Goal: Task Accomplishment & Management: Manage account settings

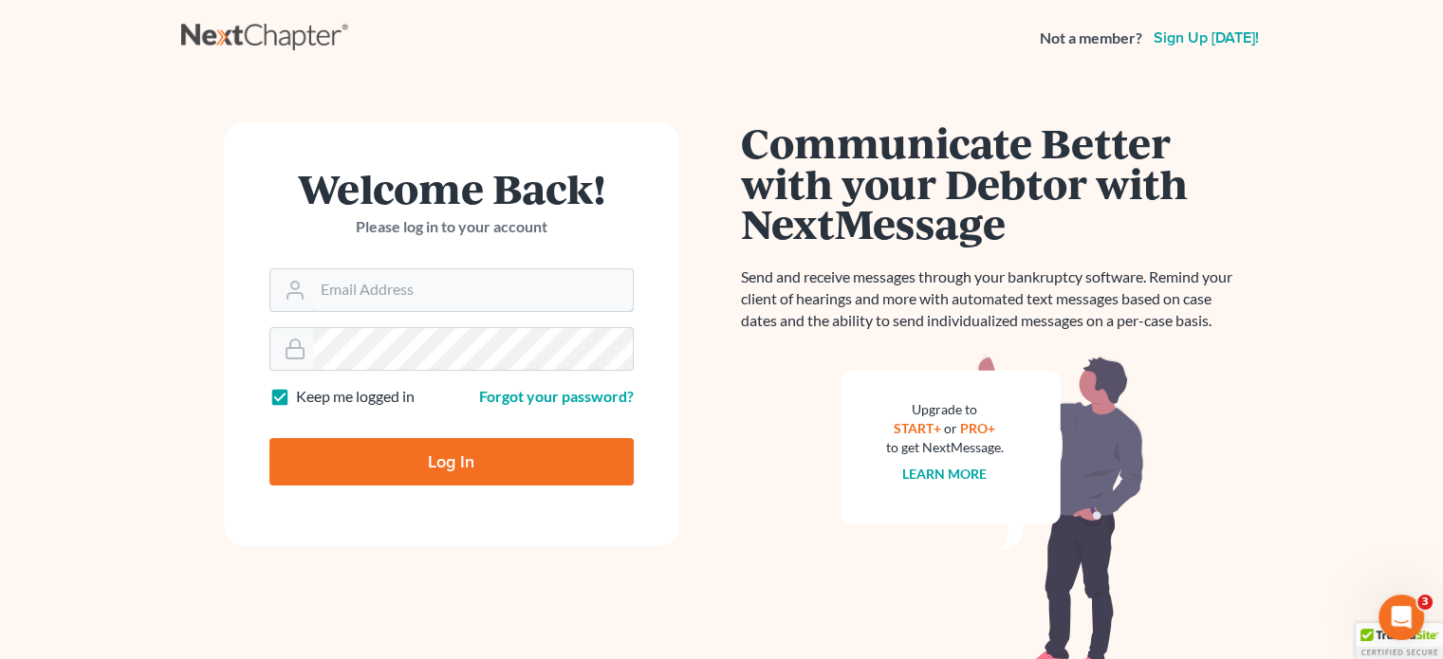
type input "[PERSON_NAME][EMAIL_ADDRESS][DOMAIN_NAME]"
click at [454, 472] on input "Log In" at bounding box center [451, 461] width 364 height 47
type input "Thinking..."
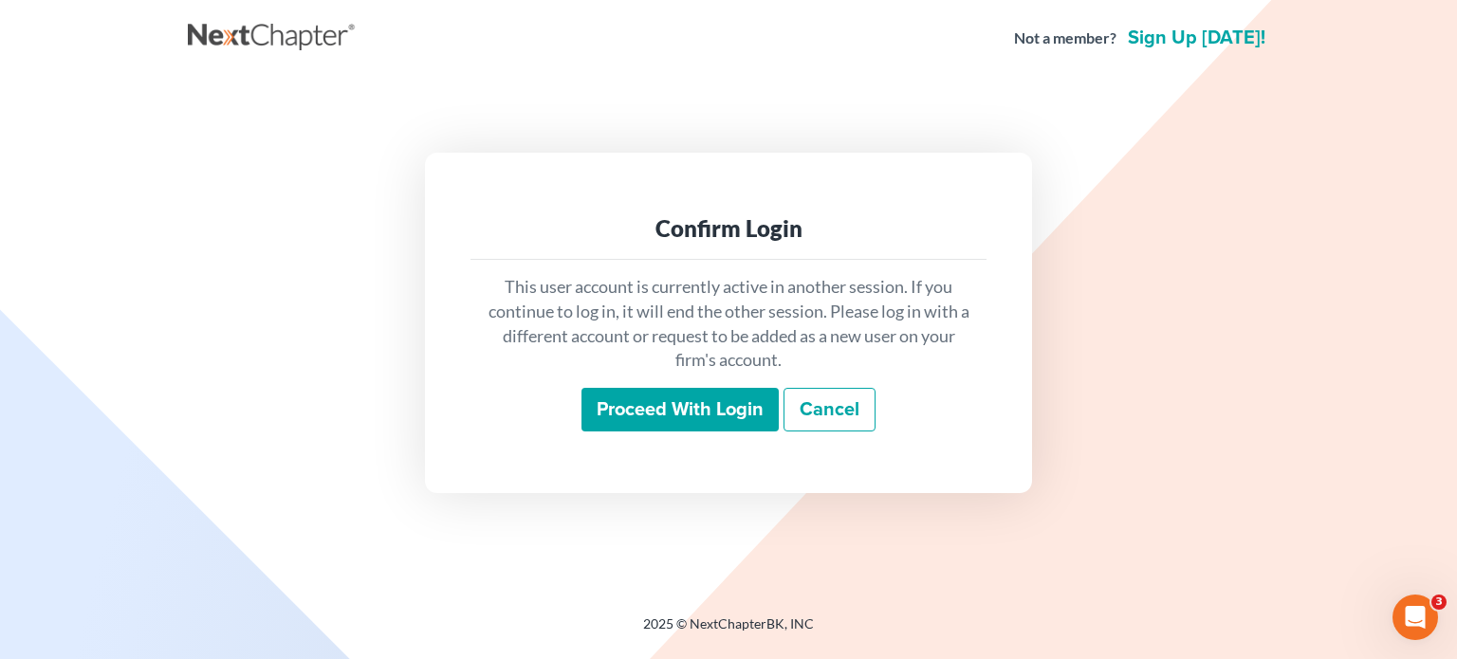
click at [619, 412] on input "Proceed with login" at bounding box center [679, 410] width 197 height 44
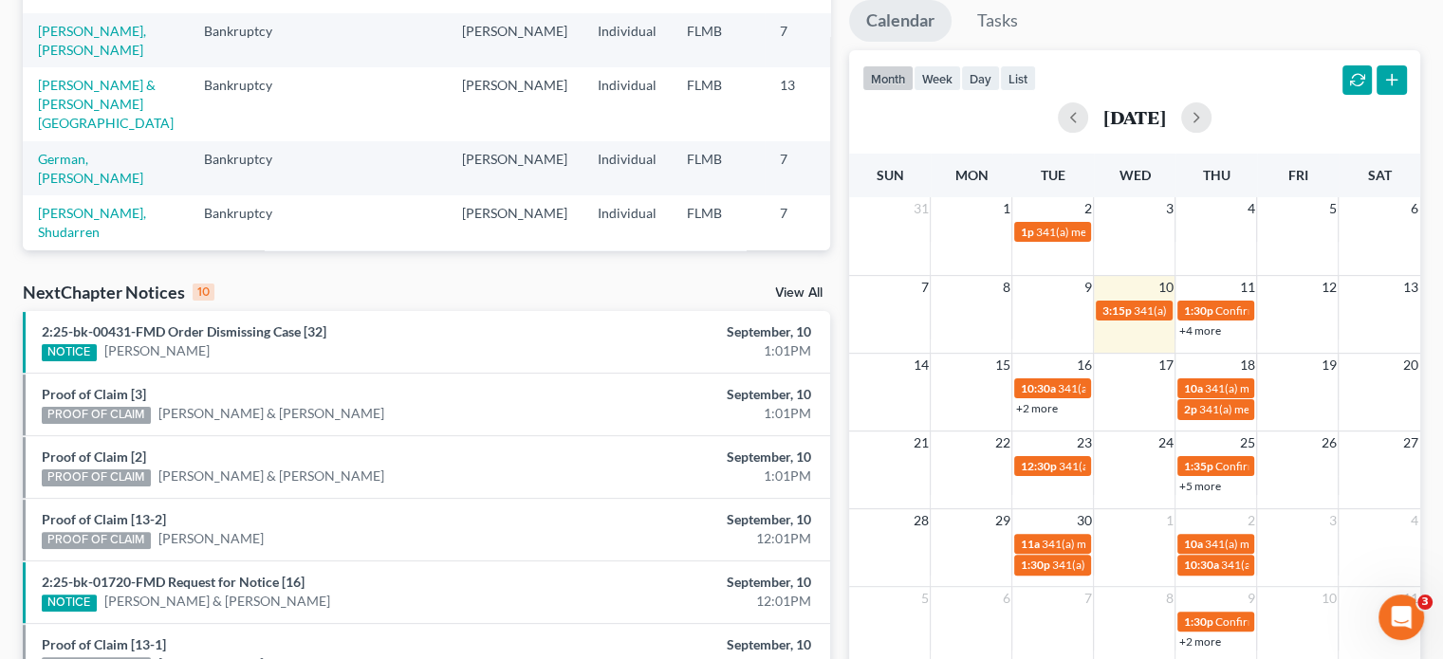
scroll to position [379, 0]
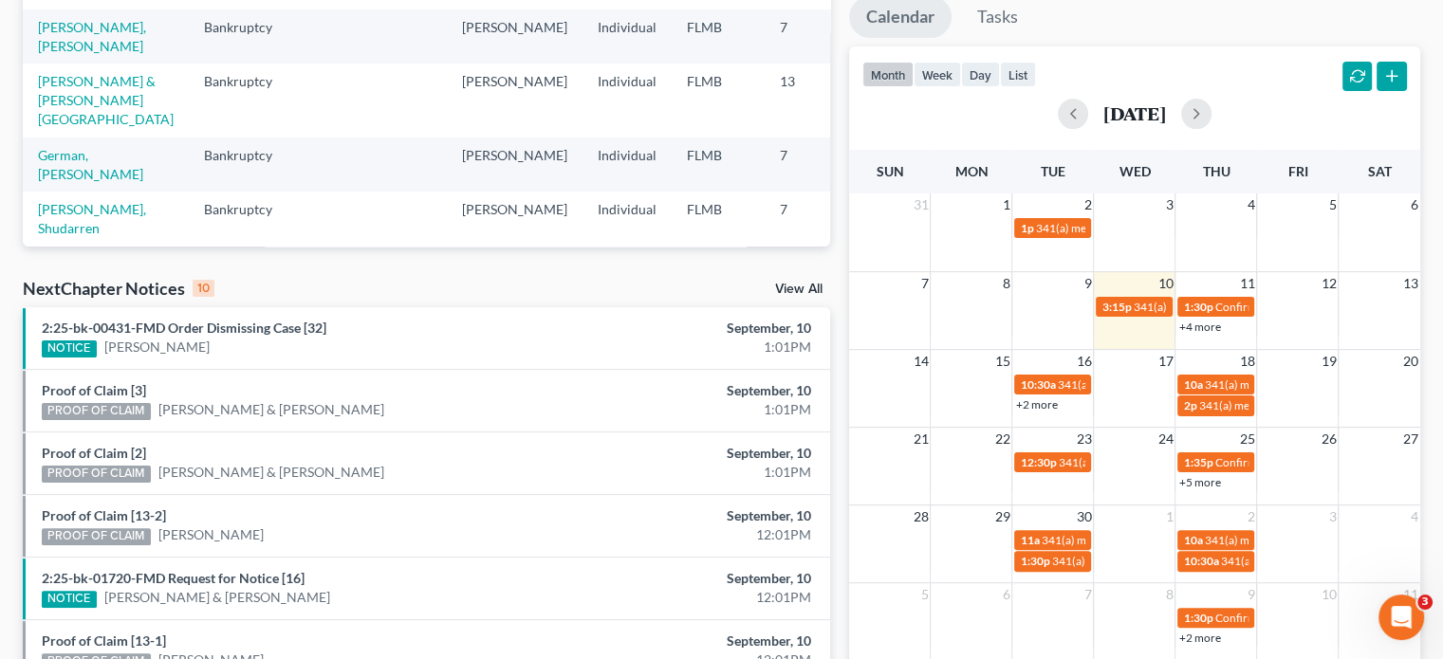
click at [1053, 399] on link "+2 more" at bounding box center [1036, 404] width 42 height 14
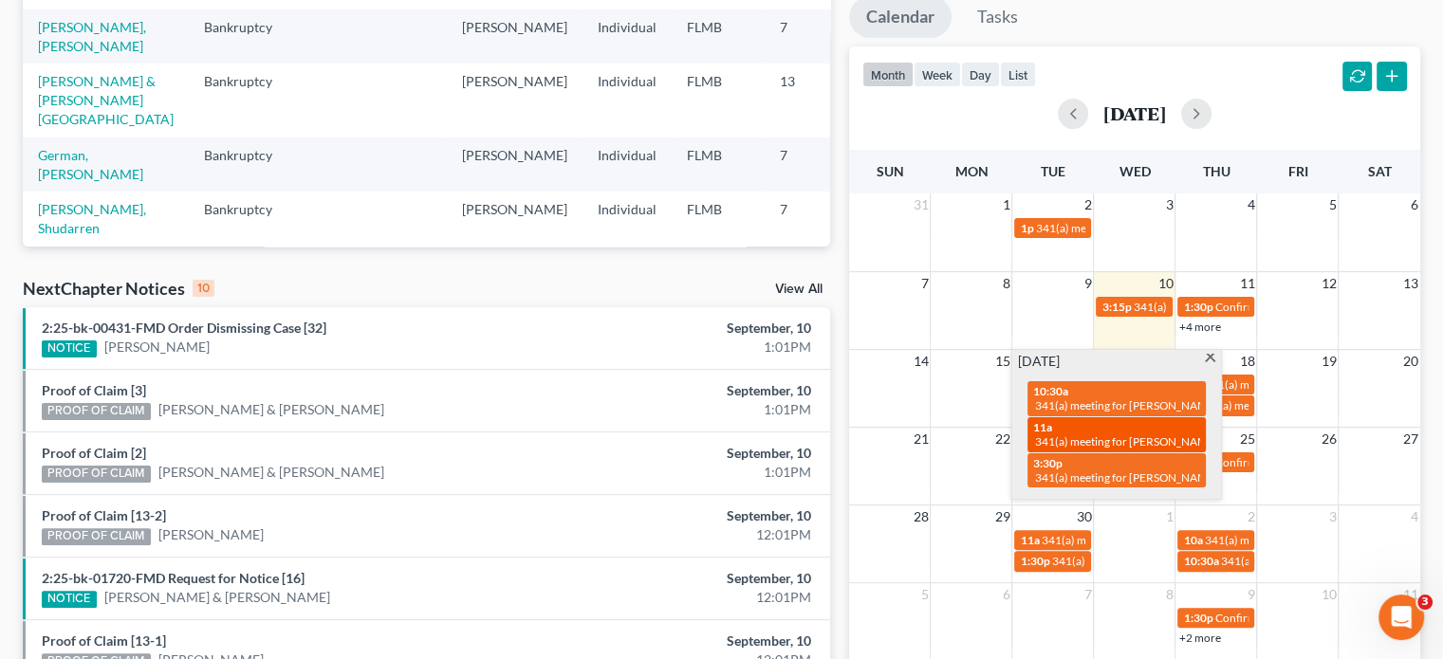
click at [1078, 423] on div "11a 341(a) meeting for [PERSON_NAME]" at bounding box center [1116, 434] width 167 height 29
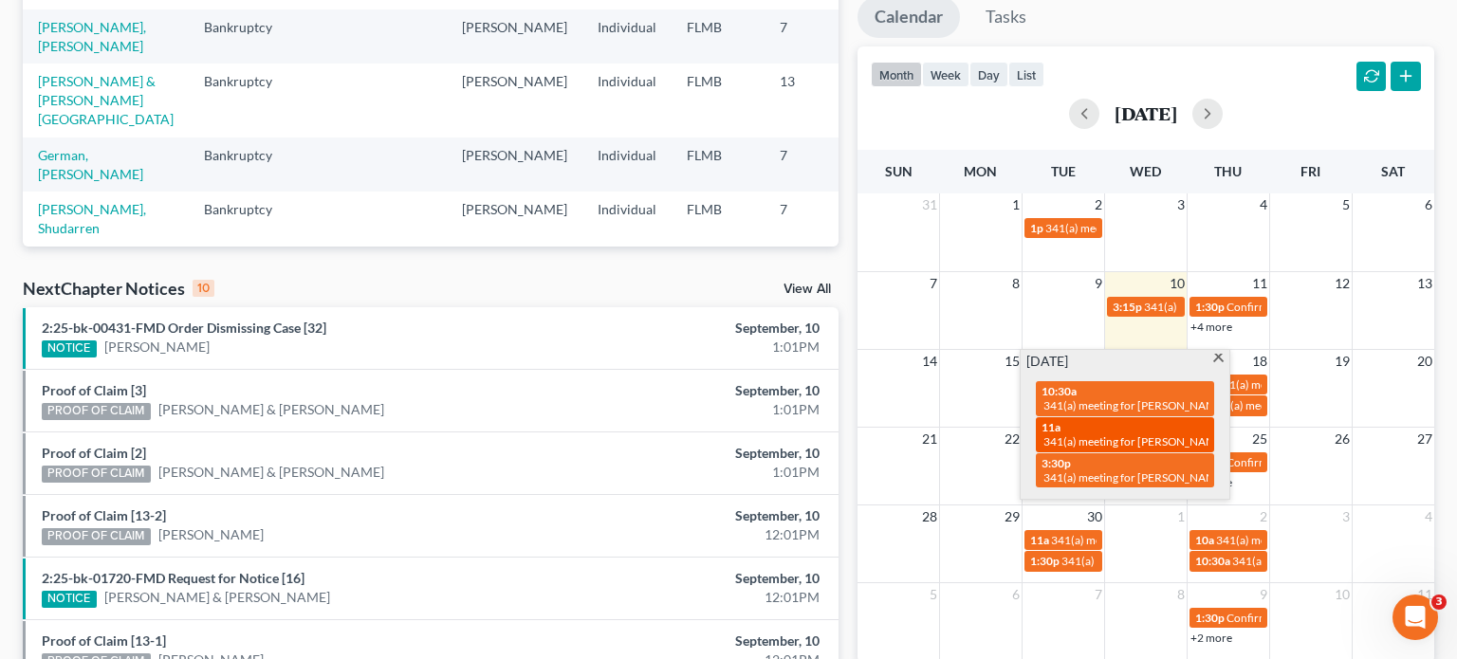
select select "Days"
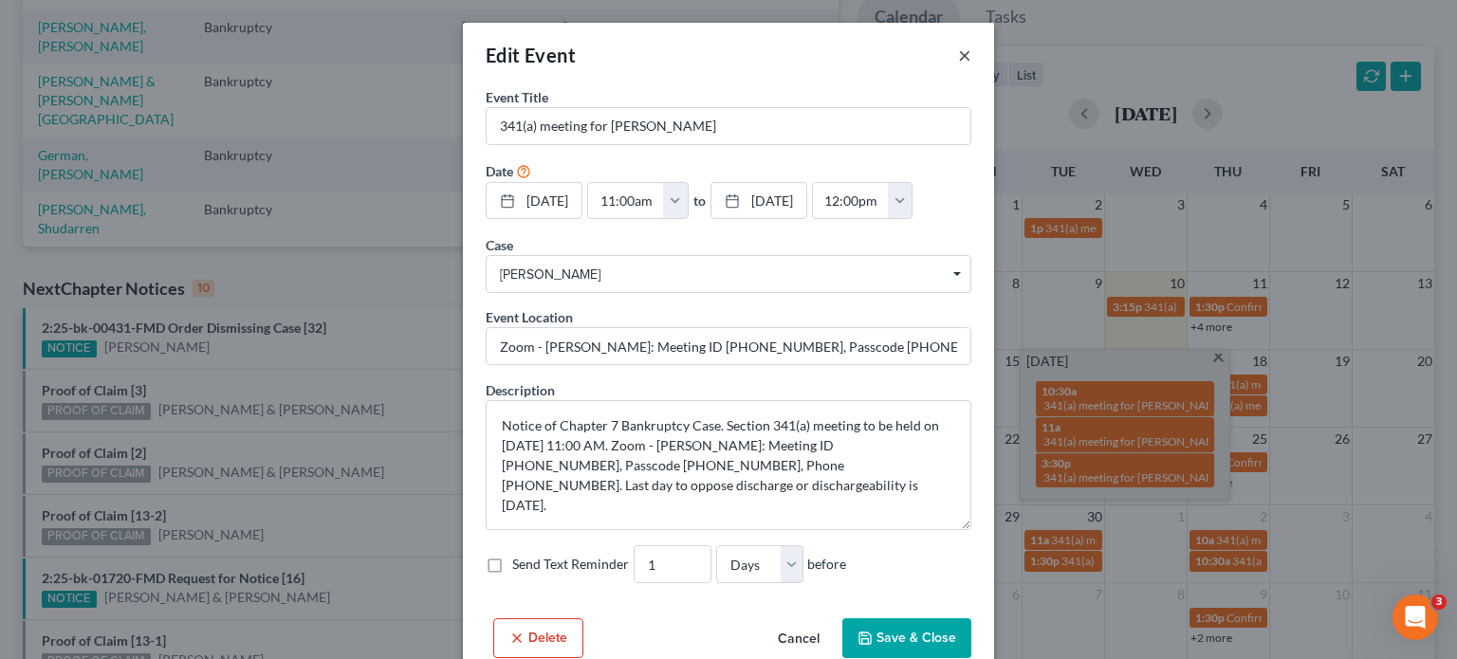
click at [958, 45] on button "×" at bounding box center [964, 55] width 13 height 23
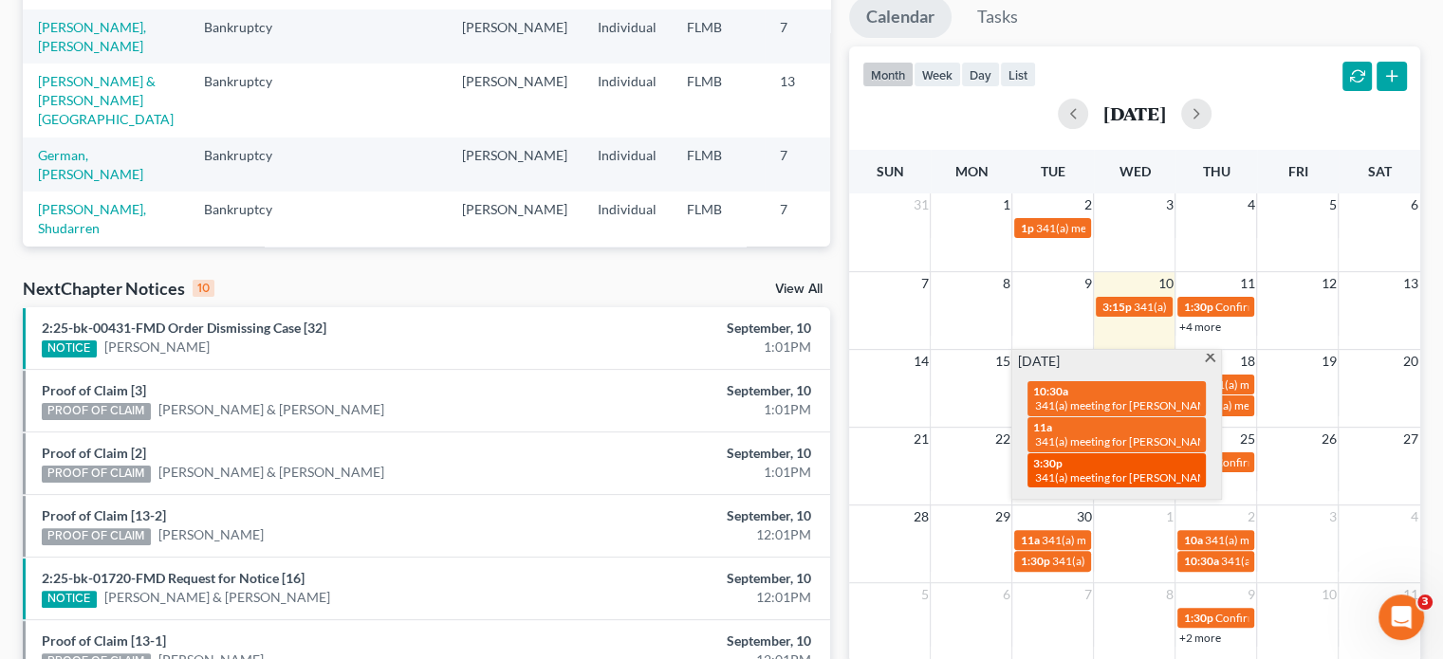
click at [1100, 473] on span "341(a) meeting for [PERSON_NAME] & [PERSON_NAME]" at bounding box center [1177, 477] width 284 height 14
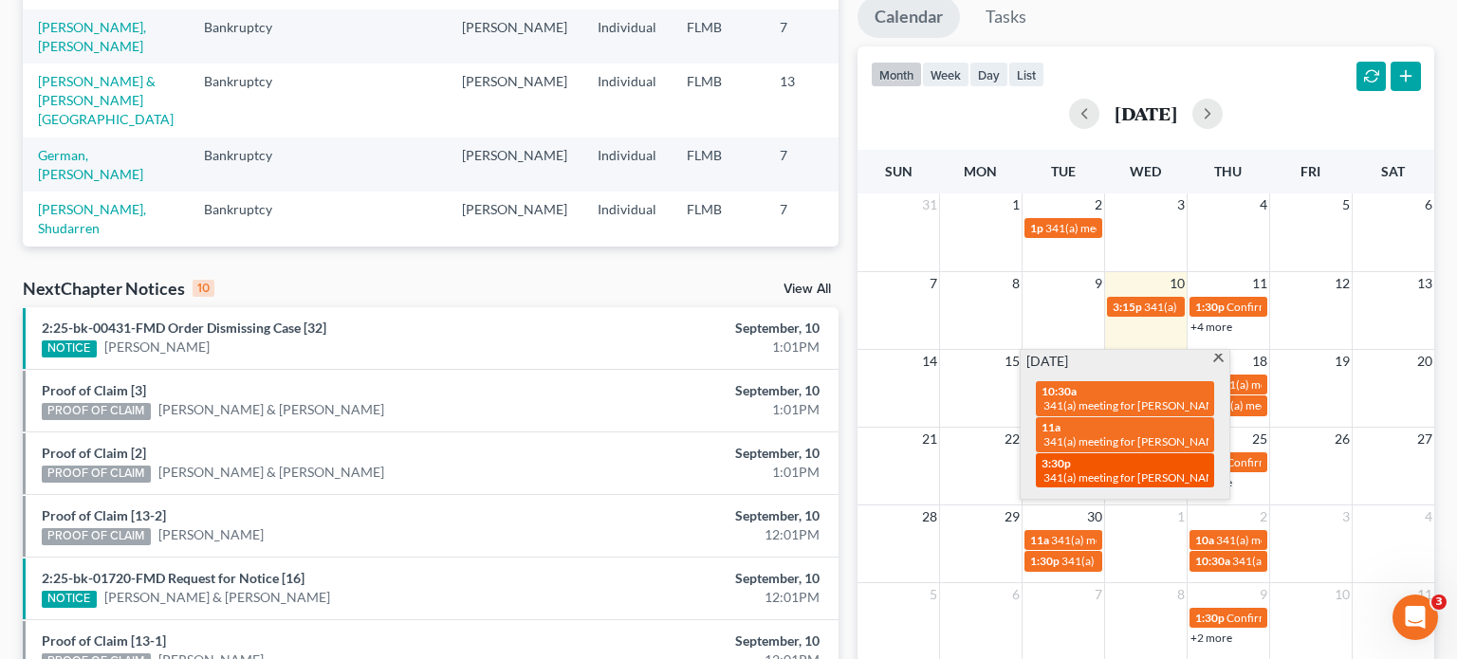
select select "Days"
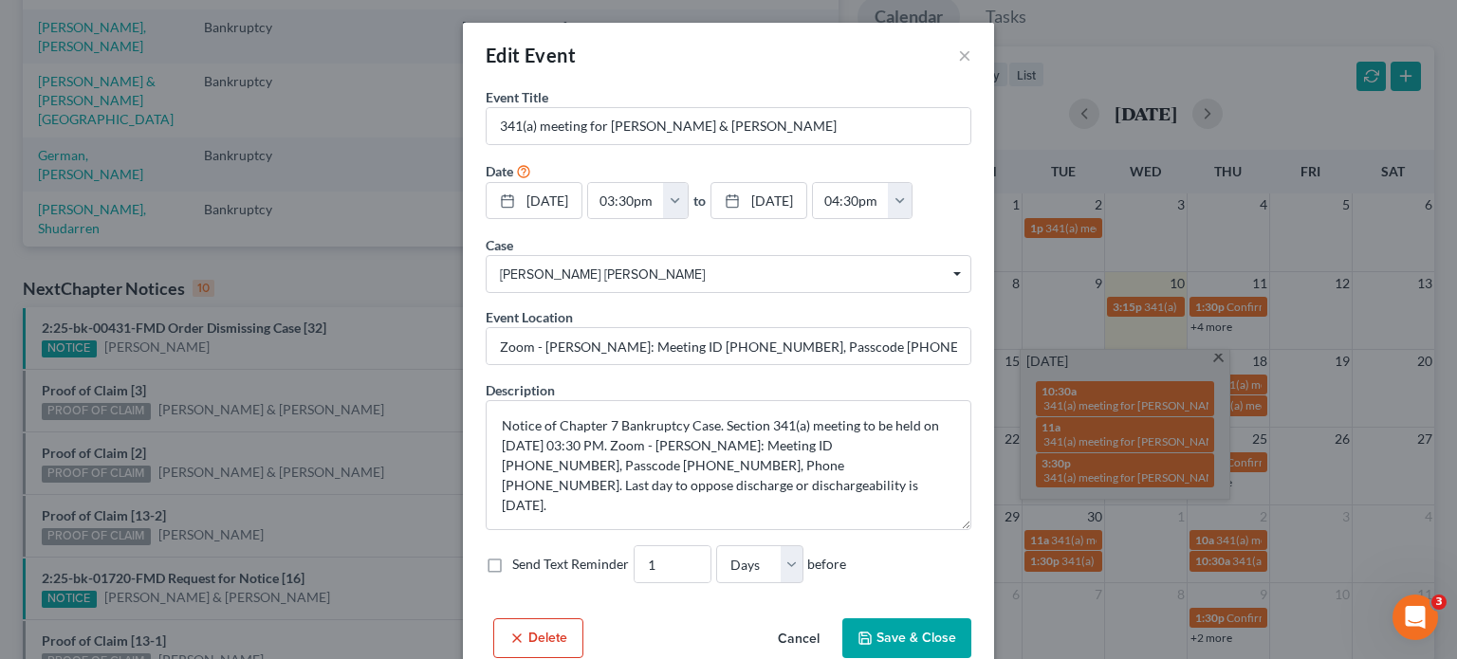
click at [968, 42] on div "Edit Event ×" at bounding box center [728, 55] width 531 height 65
click at [958, 52] on button "×" at bounding box center [964, 55] width 13 height 23
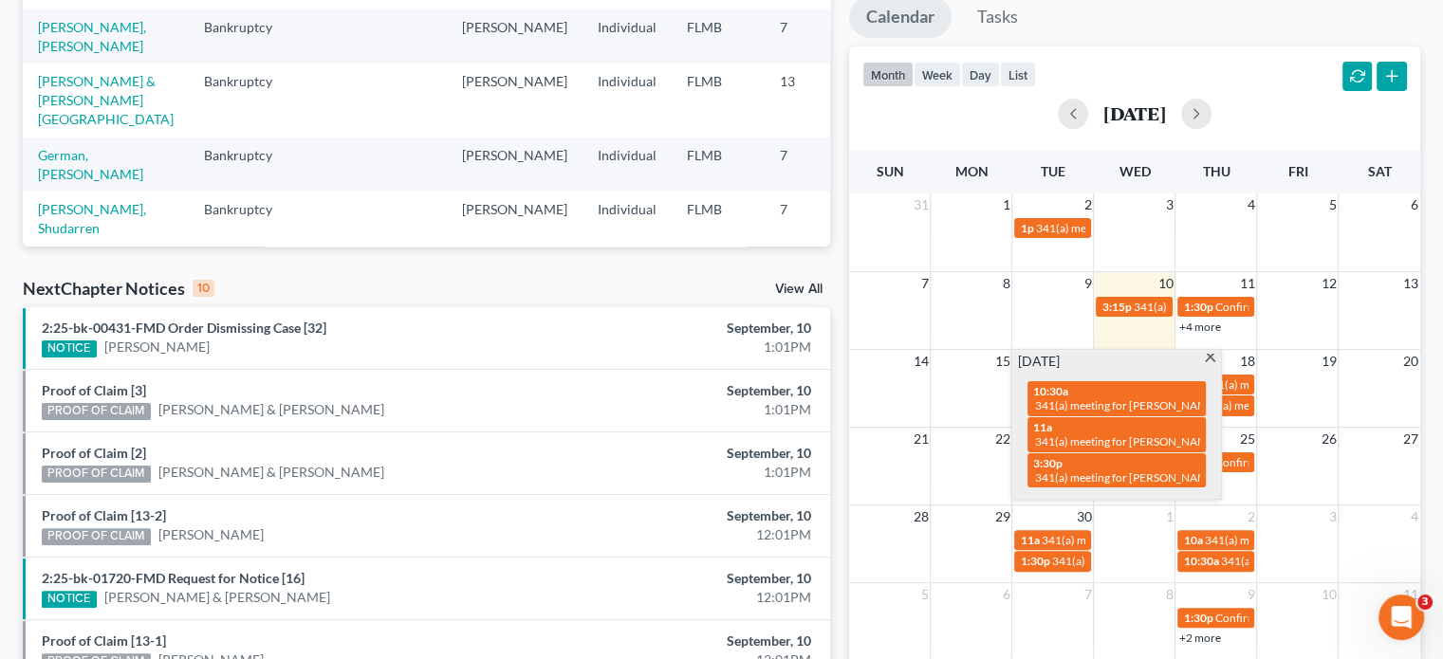
click at [1136, 402] on span "341(a) meeting for [PERSON_NAME]" at bounding box center [1126, 405] width 183 height 14
select select "Days"
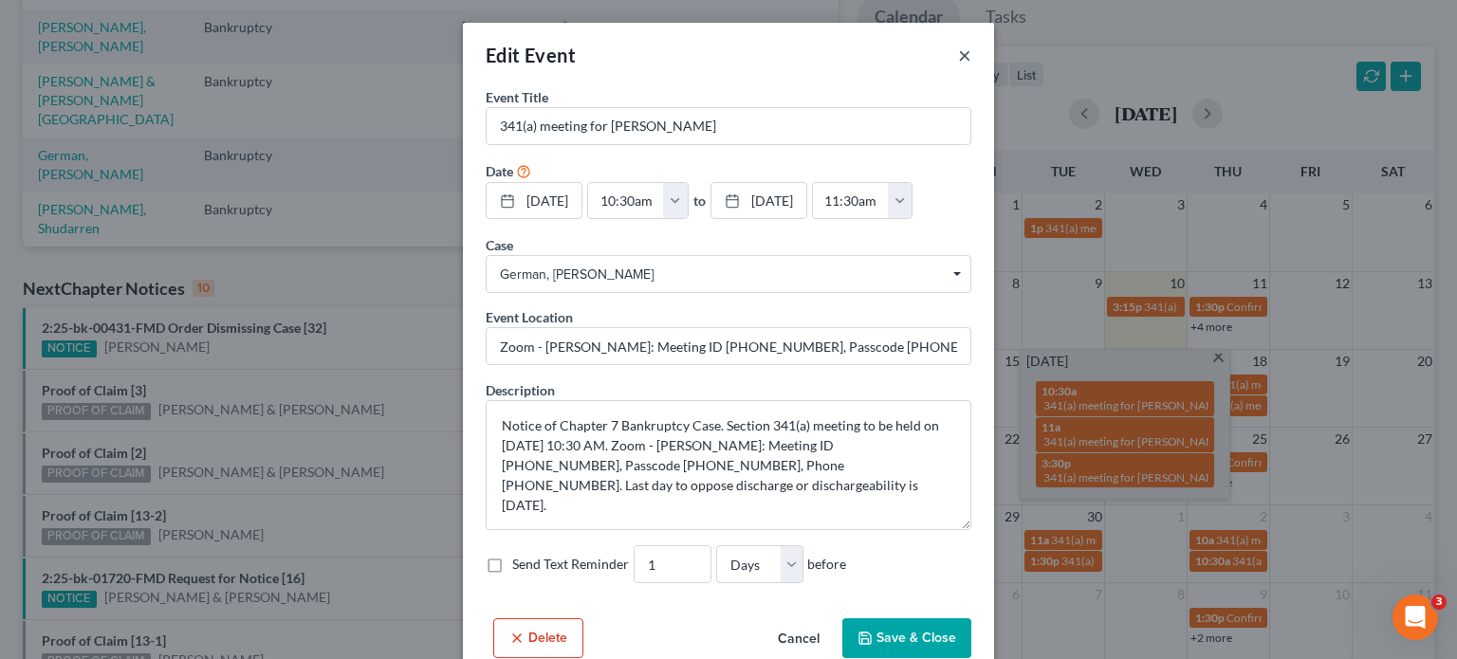
click at [958, 59] on button "×" at bounding box center [964, 55] width 13 height 23
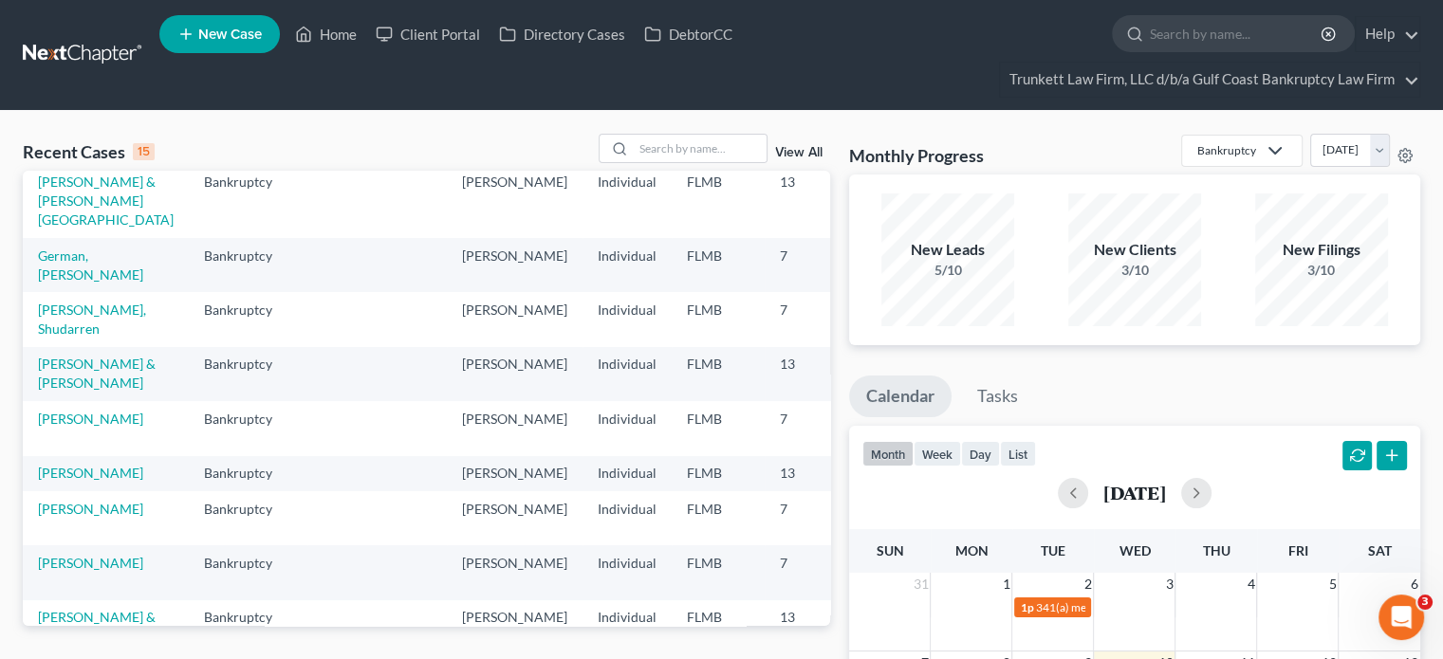
scroll to position [285, 0]
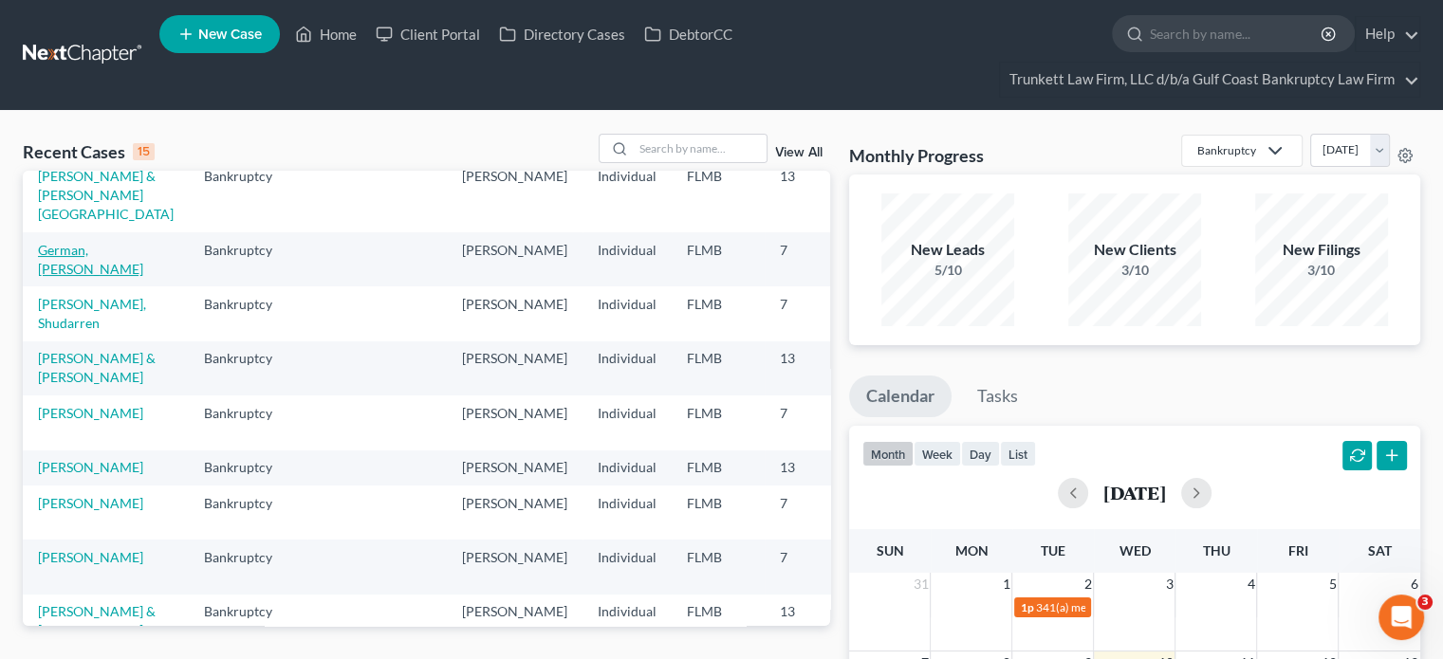
click at [72, 277] on link "German, [PERSON_NAME]" at bounding box center [90, 259] width 105 height 35
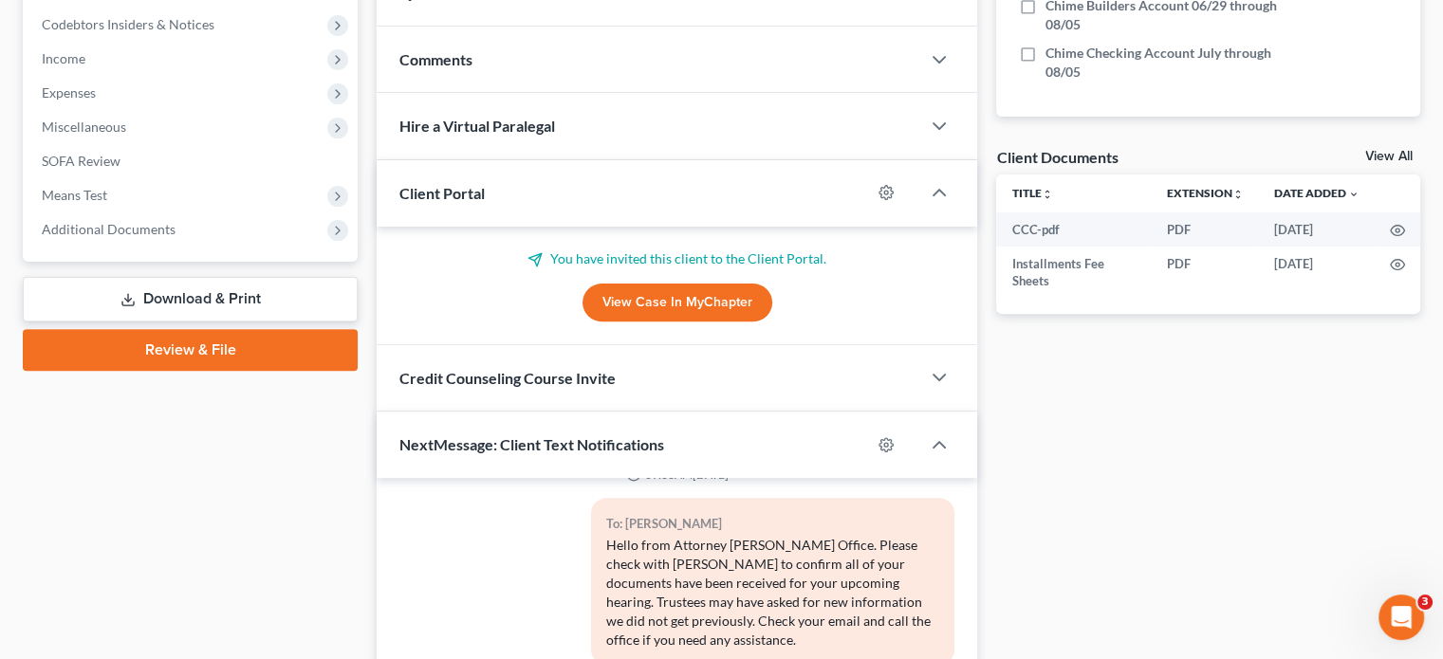
scroll to position [912, 0]
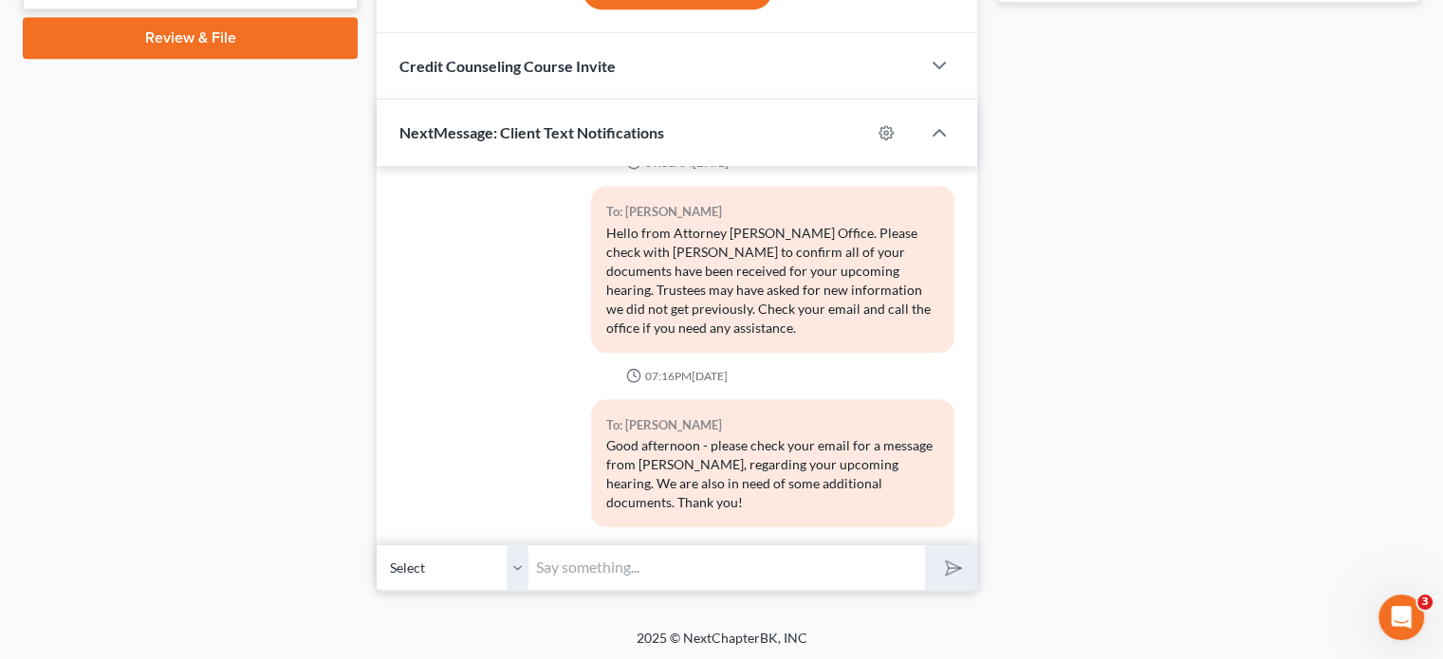
drag, startPoint x: 1134, startPoint y: 261, endPoint x: 1148, endPoint y: 253, distance: 15.3
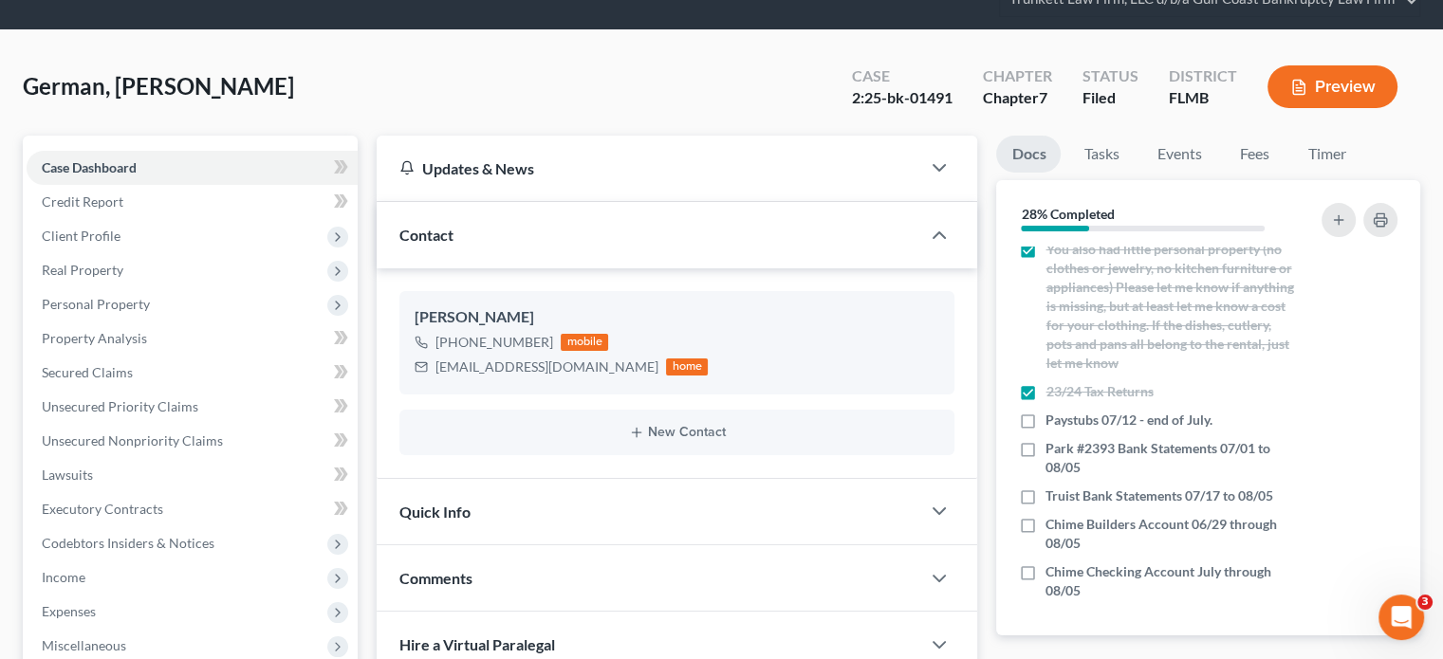
scroll to position [0, 0]
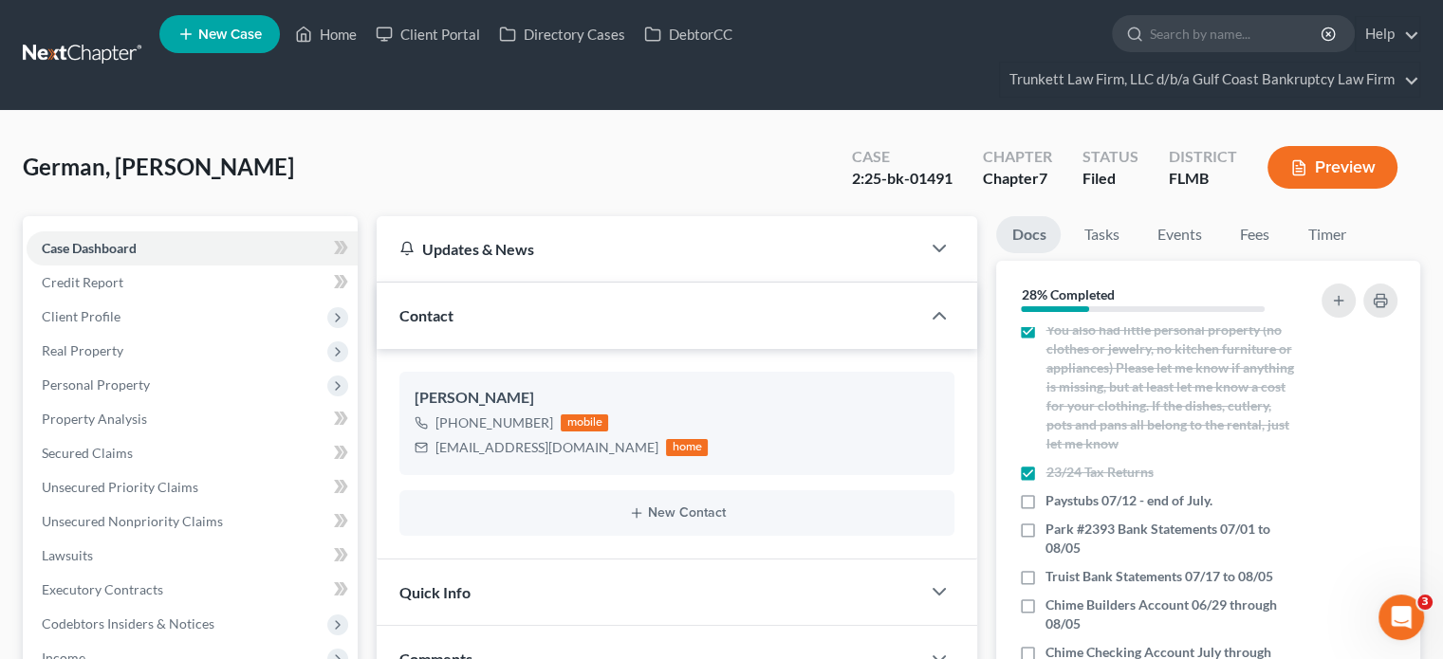
click at [36, 64] on link at bounding box center [83, 55] width 121 height 34
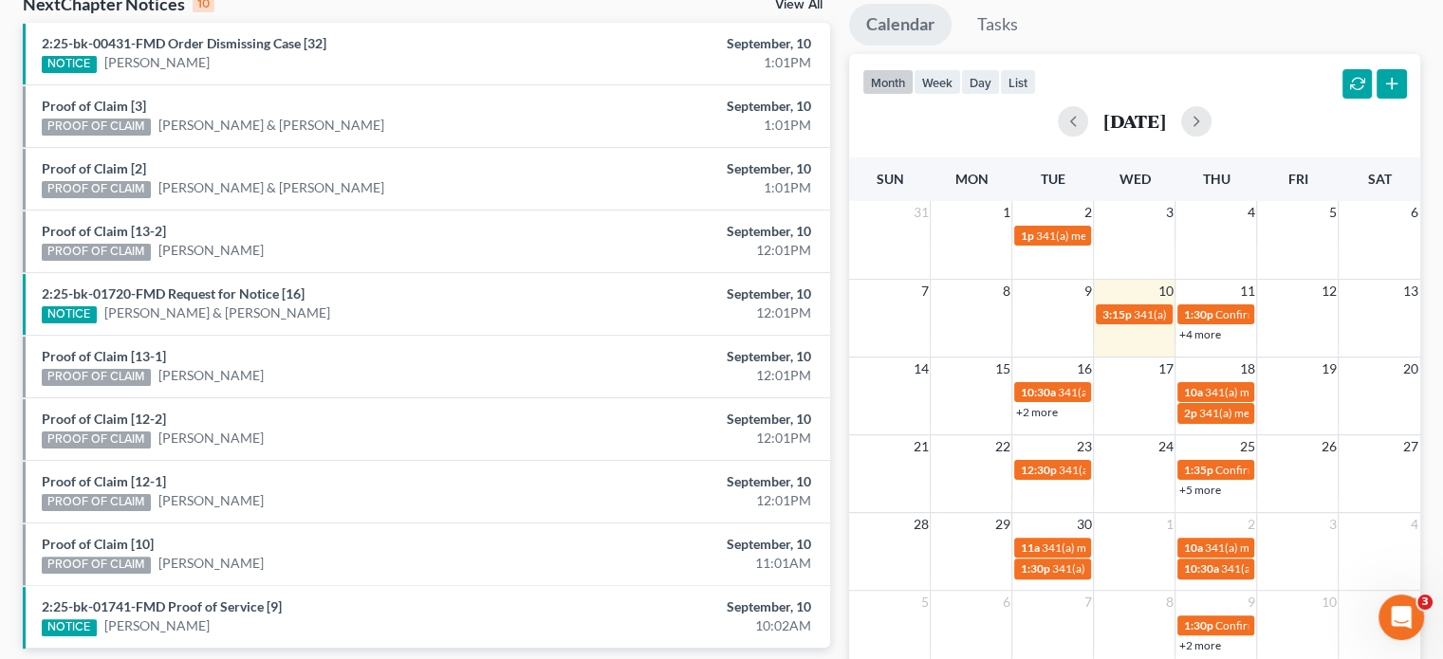
scroll to position [672, 0]
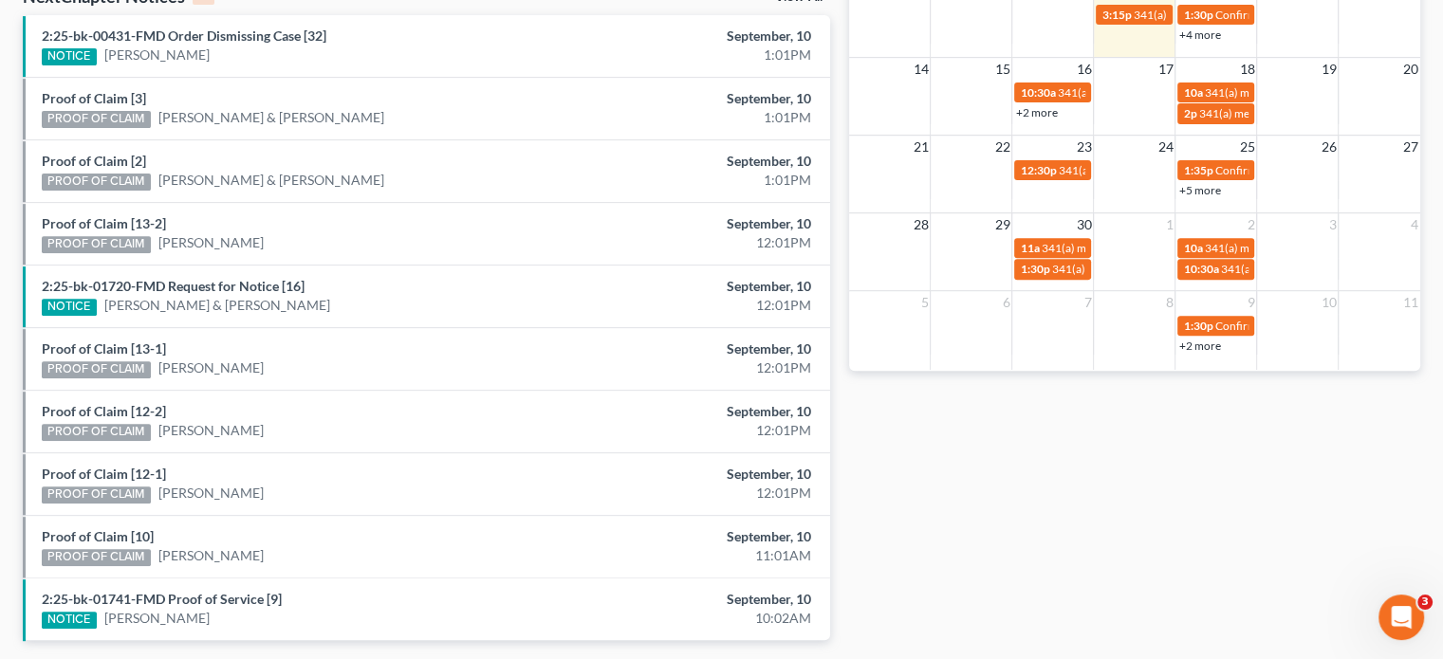
click at [1044, 115] on link "+2 more" at bounding box center [1036, 112] width 42 height 14
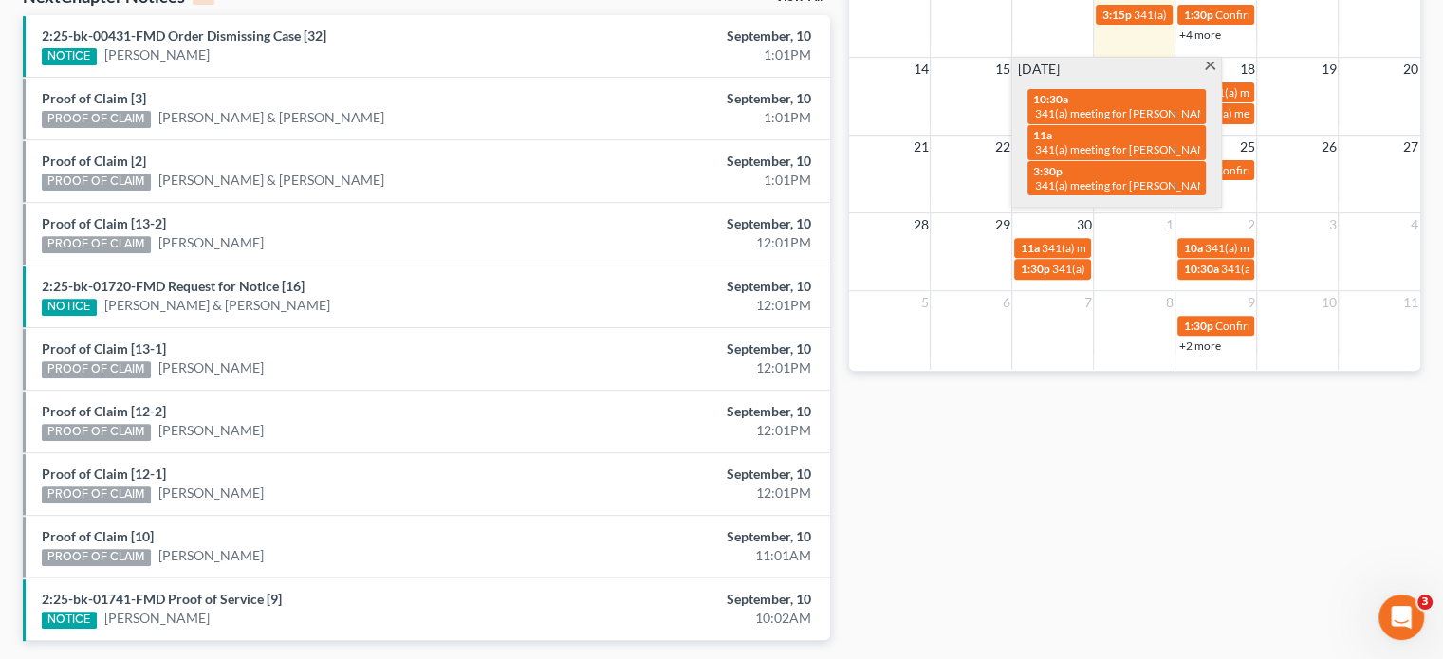
click at [1320, 583] on div "Monthly Progress Bankruptcy Bankruptcy Business Litigation Construction and Dev…" at bounding box center [1134, 66] width 590 height 1208
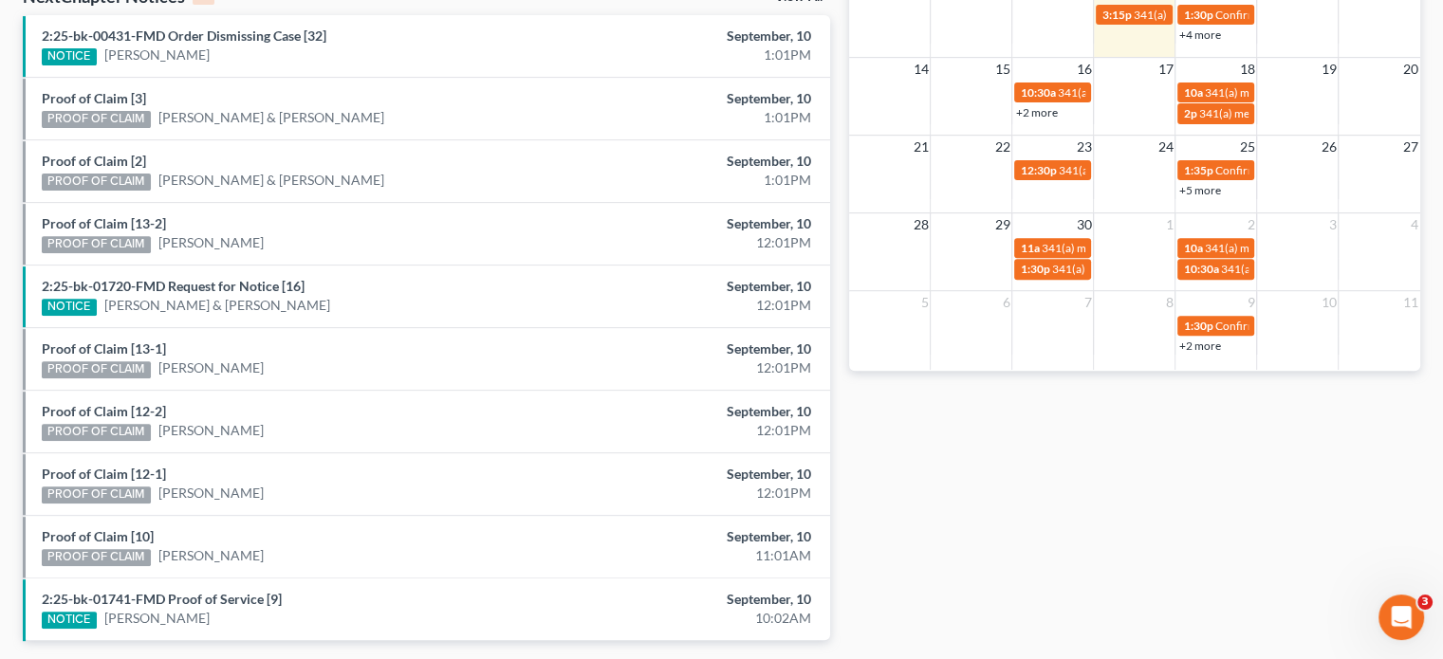
click at [1041, 113] on link "+2 more" at bounding box center [1036, 112] width 42 height 14
